Goal: Navigation & Orientation: Find specific page/section

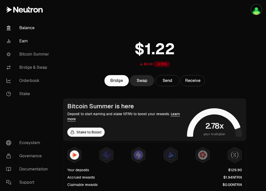
click at [22, 43] on link "Earn" at bounding box center [28, 40] width 53 height 13
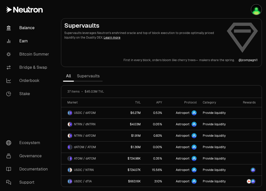
click at [30, 30] on link "Balance" at bounding box center [28, 27] width 53 height 13
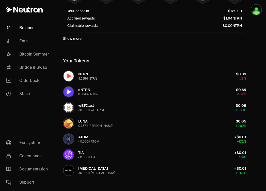
scroll to position [160, 0]
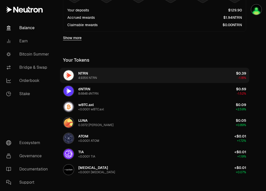
click at [82, 76] on div "4.9356 NTRN" at bounding box center [87, 78] width 19 height 4
click at [69, 73] on img "button" at bounding box center [68, 75] width 10 height 10
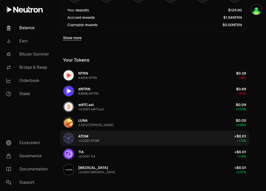
click at [72, 135] on img "button" at bounding box center [68, 138] width 10 height 10
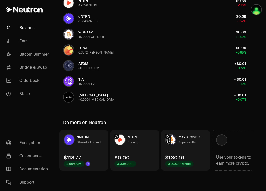
scroll to position [0, 1]
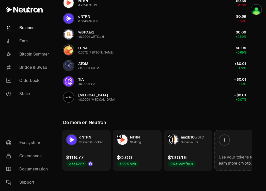
click at [223, 139] on icon at bounding box center [223, 139] width 5 height 5
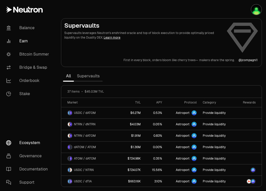
click at [25, 143] on link "Ecosystem" at bounding box center [28, 142] width 53 height 13
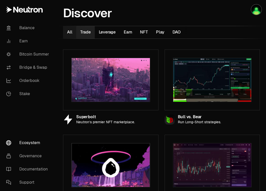
click at [89, 32] on button "Trade 6" at bounding box center [85, 32] width 18 height 12
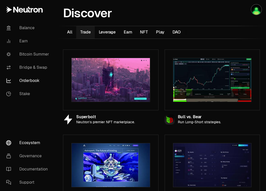
click at [32, 81] on link "Orderbook" at bounding box center [28, 80] width 53 height 13
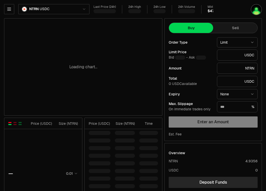
type input "********"
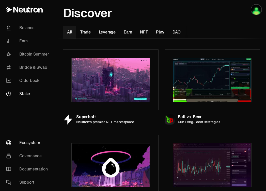
click at [24, 91] on link "Stake" at bounding box center [28, 93] width 53 height 13
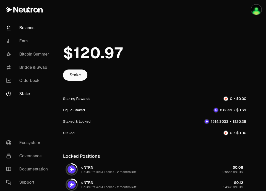
click at [25, 26] on link "Balance" at bounding box center [28, 27] width 53 height 13
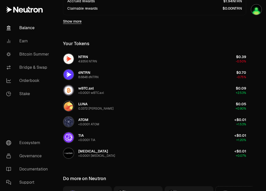
scroll to position [171, 0]
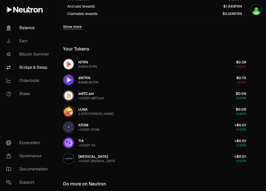
click at [42, 68] on link "Bridge & Swap" at bounding box center [28, 67] width 53 height 13
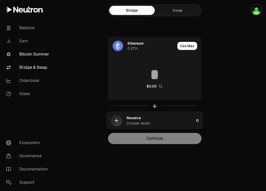
click at [38, 56] on link "Bitcoin Summer" at bounding box center [28, 54] width 53 height 13
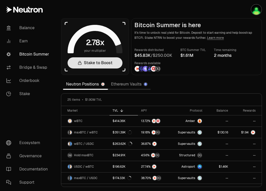
click at [84, 66] on link "Stake to Boost" at bounding box center [94, 62] width 55 height 11
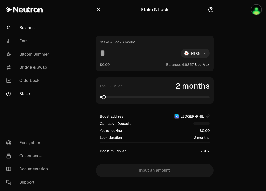
click at [23, 28] on link "Balance" at bounding box center [28, 27] width 53 height 13
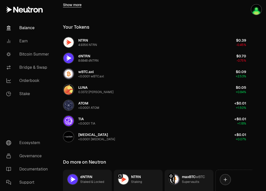
scroll to position [195, 0]
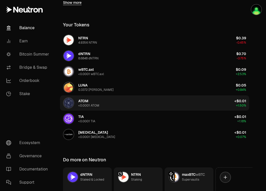
click at [73, 101] on img "button" at bounding box center [68, 103] width 10 height 10
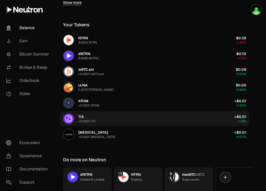
click at [69, 120] on img "button" at bounding box center [68, 119] width 10 height 10
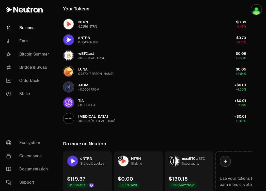
scroll to position [232, 0]
